Goal: Find specific page/section: Find specific page/section

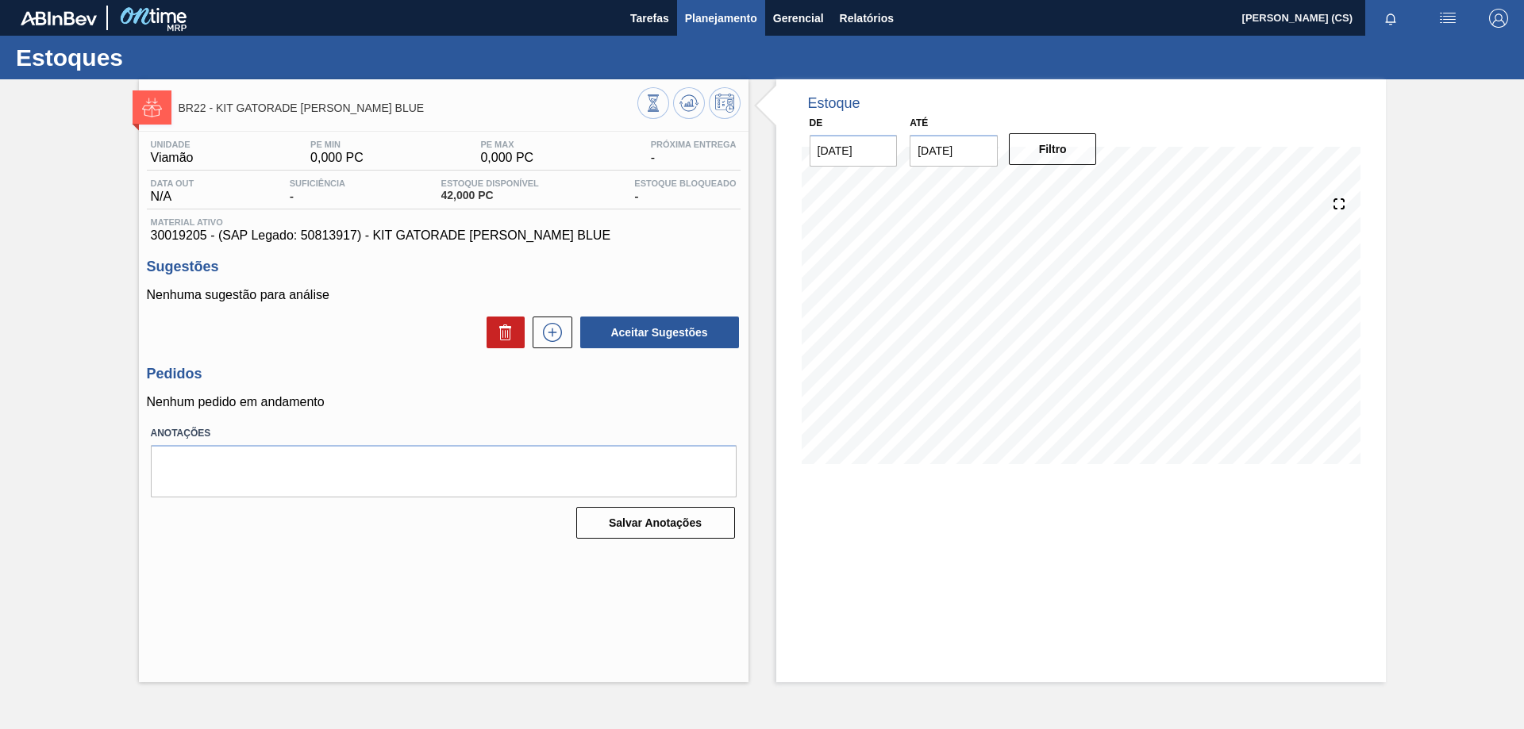
click at [689, 16] on span "Planejamento" at bounding box center [721, 18] width 72 height 19
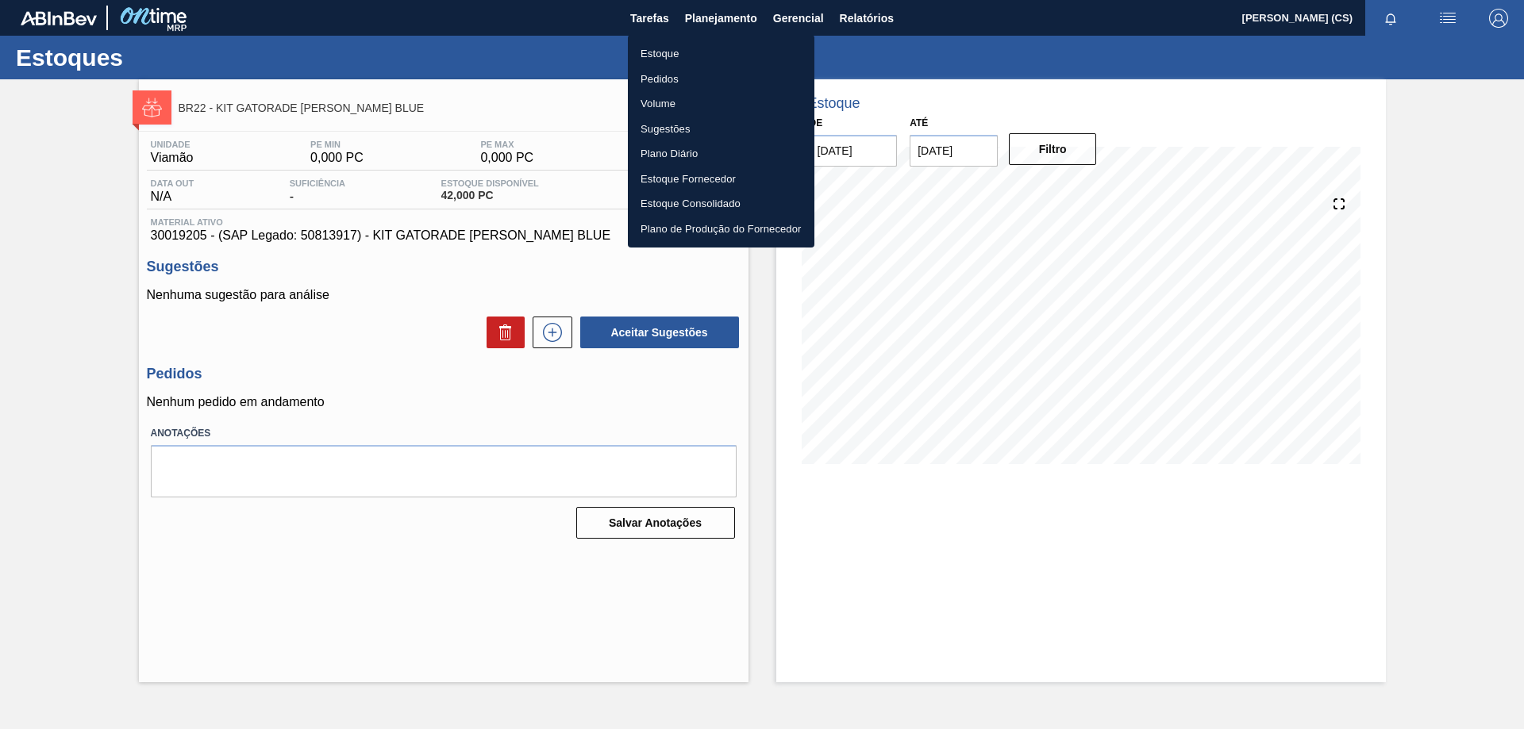
click at [872, 17] on div at bounding box center [762, 364] width 1524 height 729
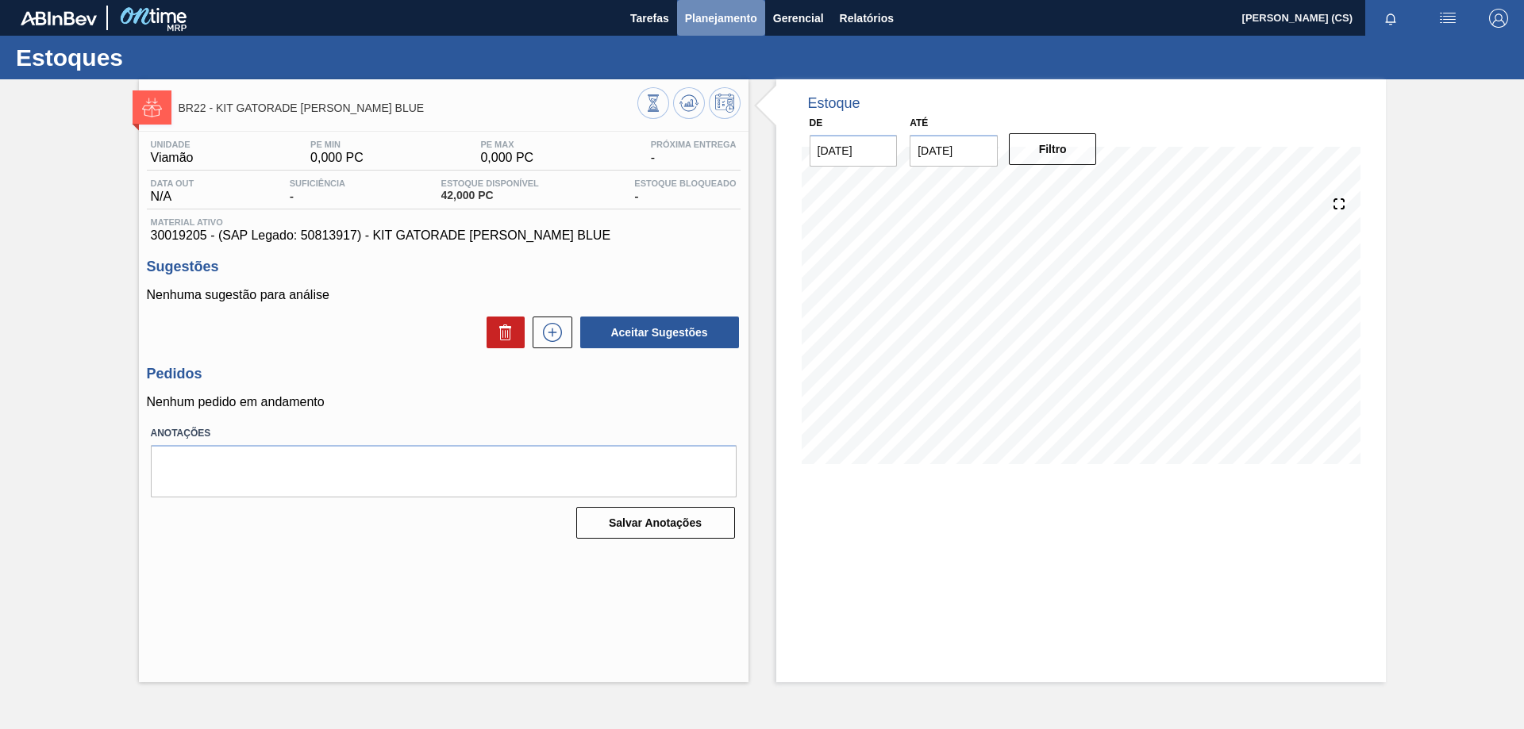
click at [725, 15] on span "Planejamento" at bounding box center [721, 18] width 72 height 19
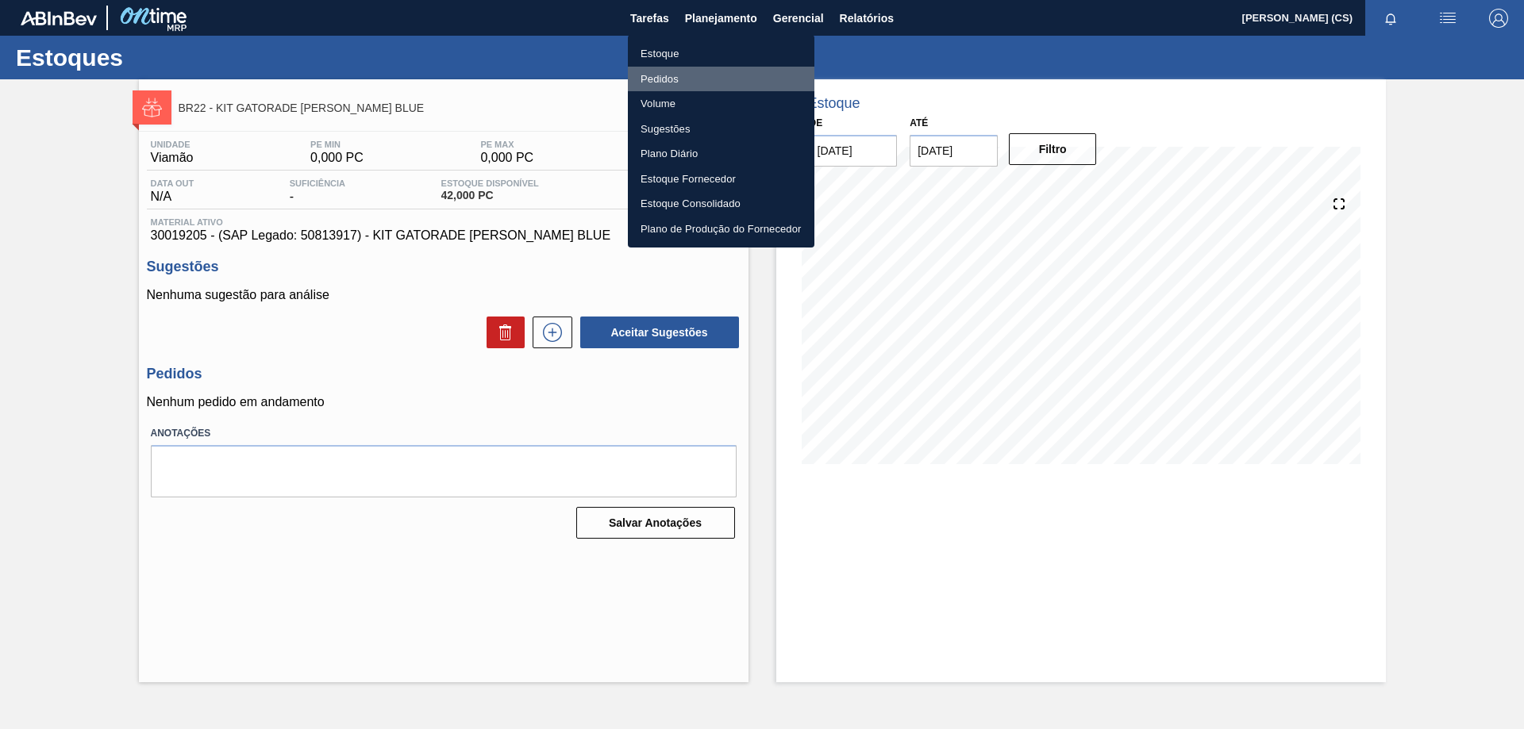
click at [664, 84] on li "Pedidos" at bounding box center [721, 79] width 186 height 25
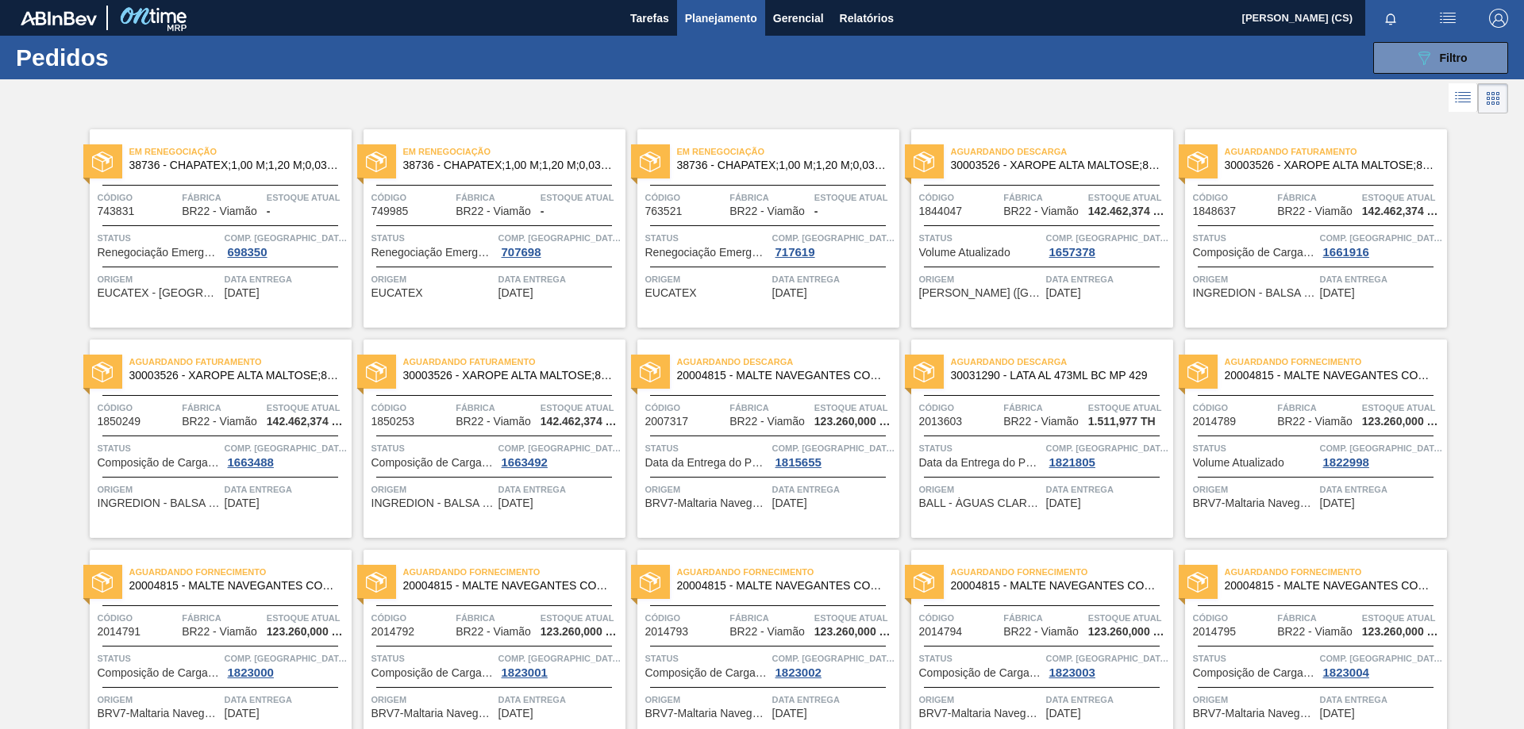
click at [727, 19] on span "Planejamento" at bounding box center [721, 18] width 72 height 19
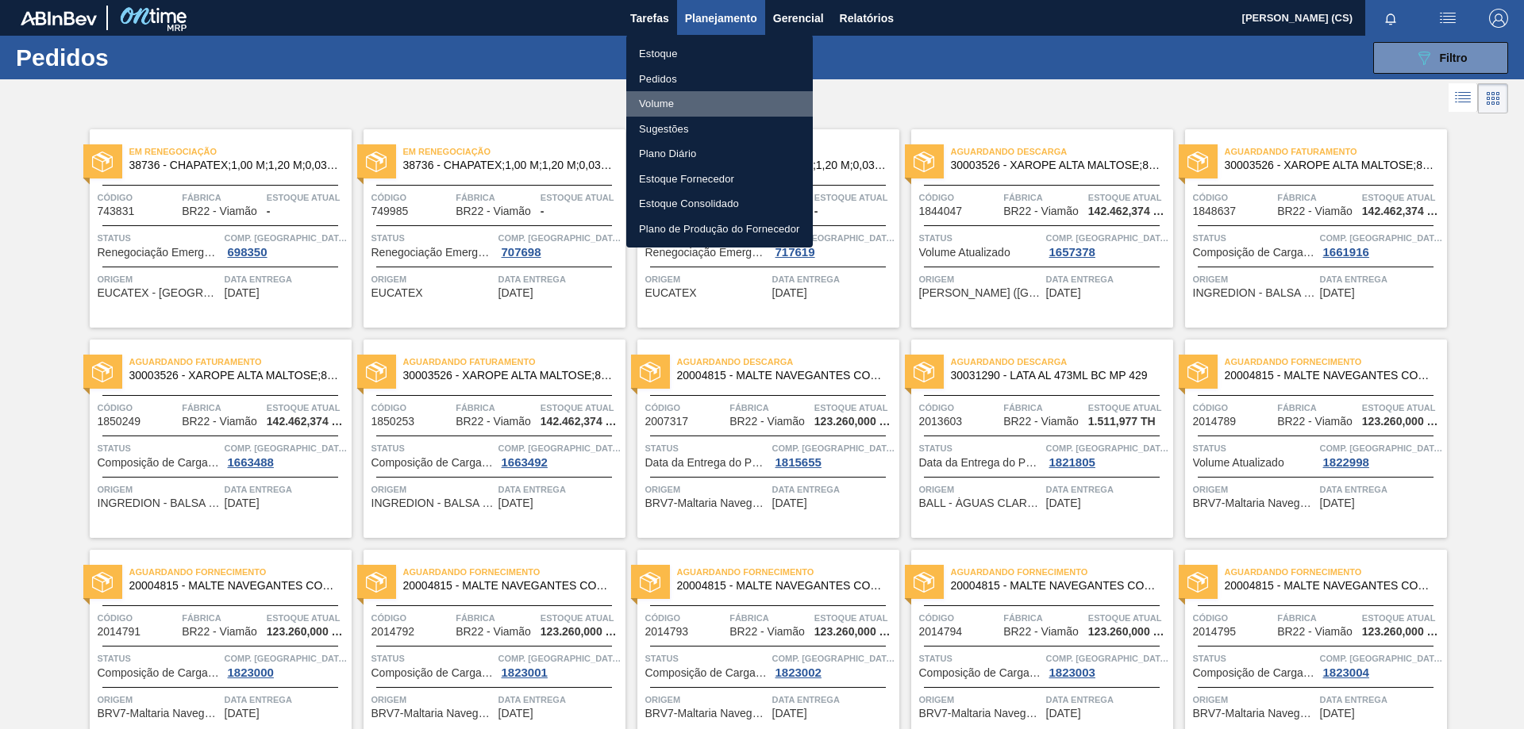
click at [663, 92] on li "Volume" at bounding box center [719, 103] width 186 height 25
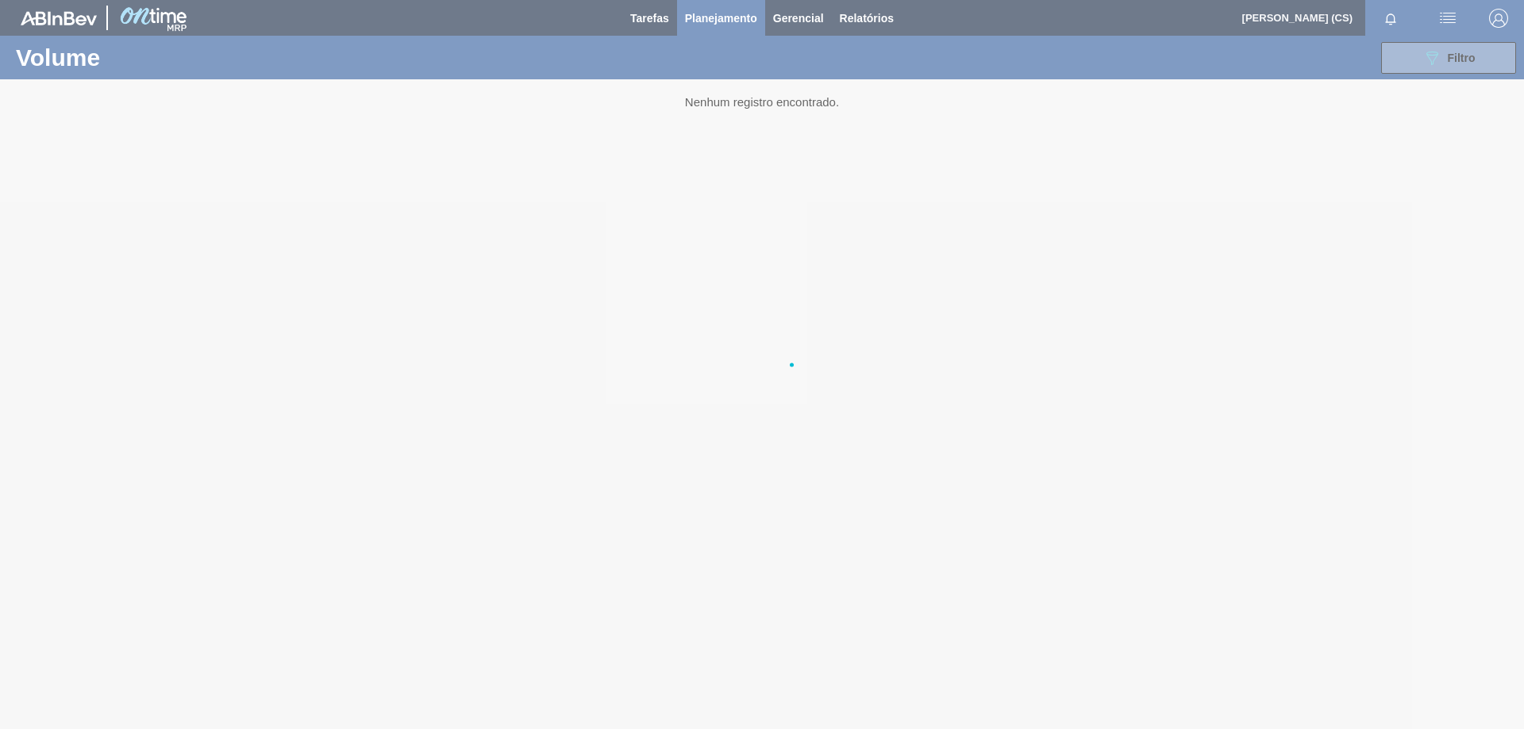
click at [655, 11] on div at bounding box center [762, 364] width 1524 height 729
